Goal: Task Accomplishment & Management: Use online tool/utility

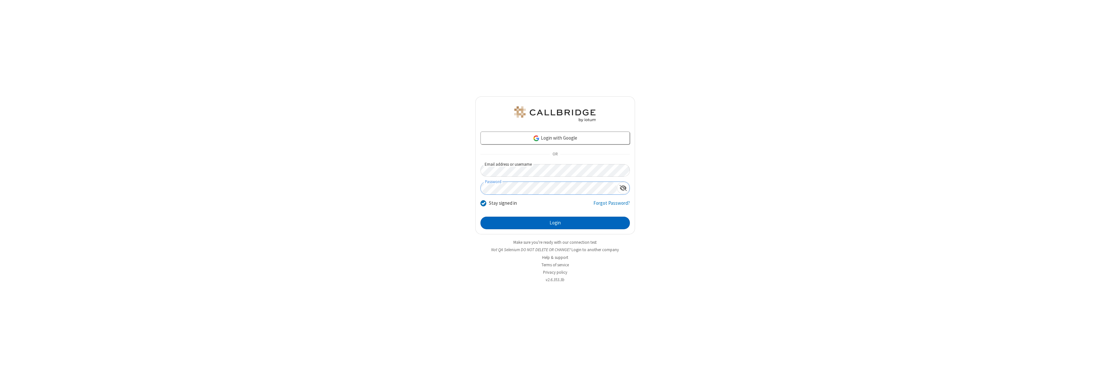
click at [555, 223] on button "Login" at bounding box center [554, 223] width 149 height 13
